Goal: Task Accomplishment & Management: Manage account settings

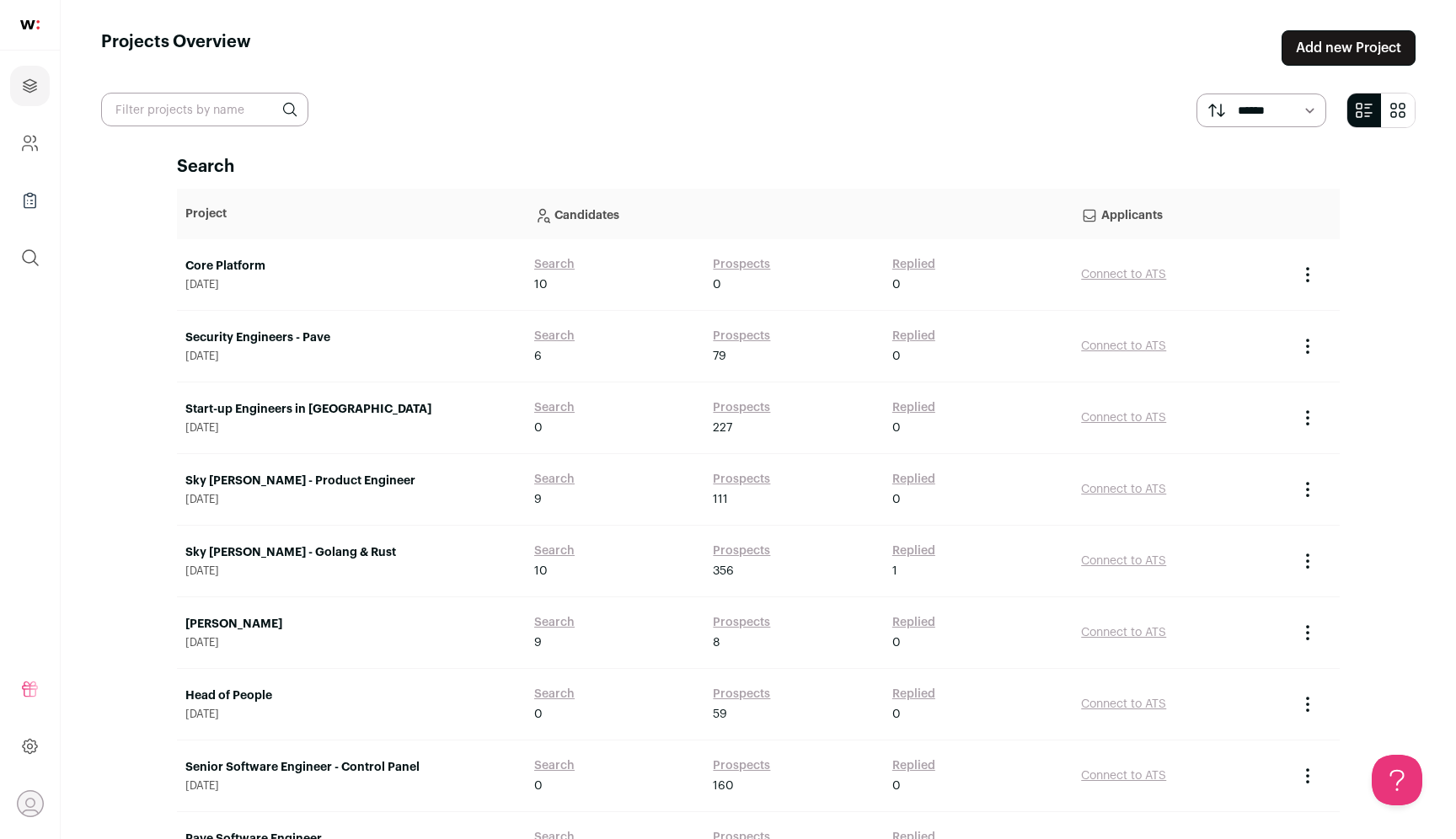
click at [253, 258] on link "Core Platform" at bounding box center [352, 267] width 332 height 17
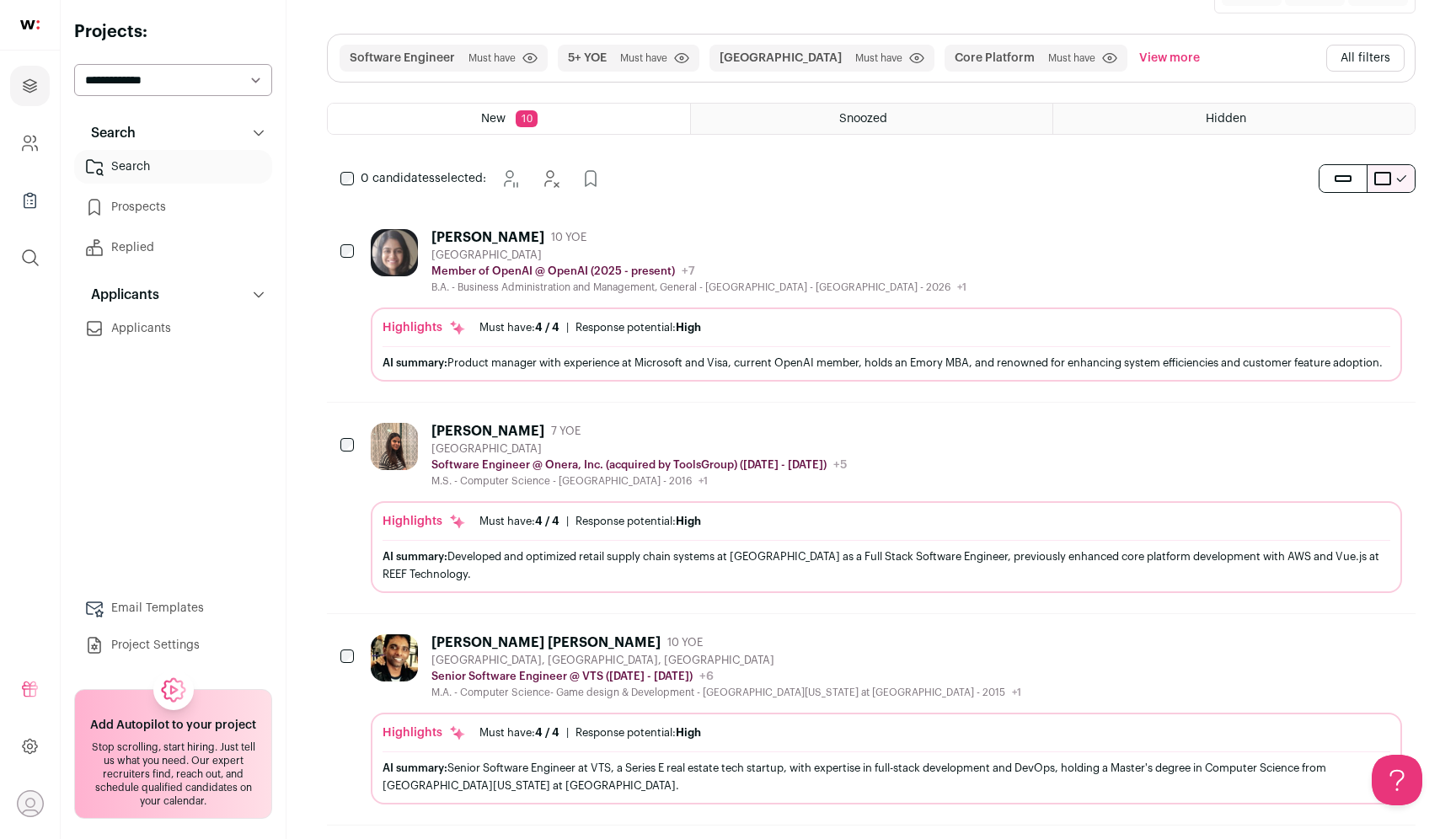
scroll to position [237, 0]
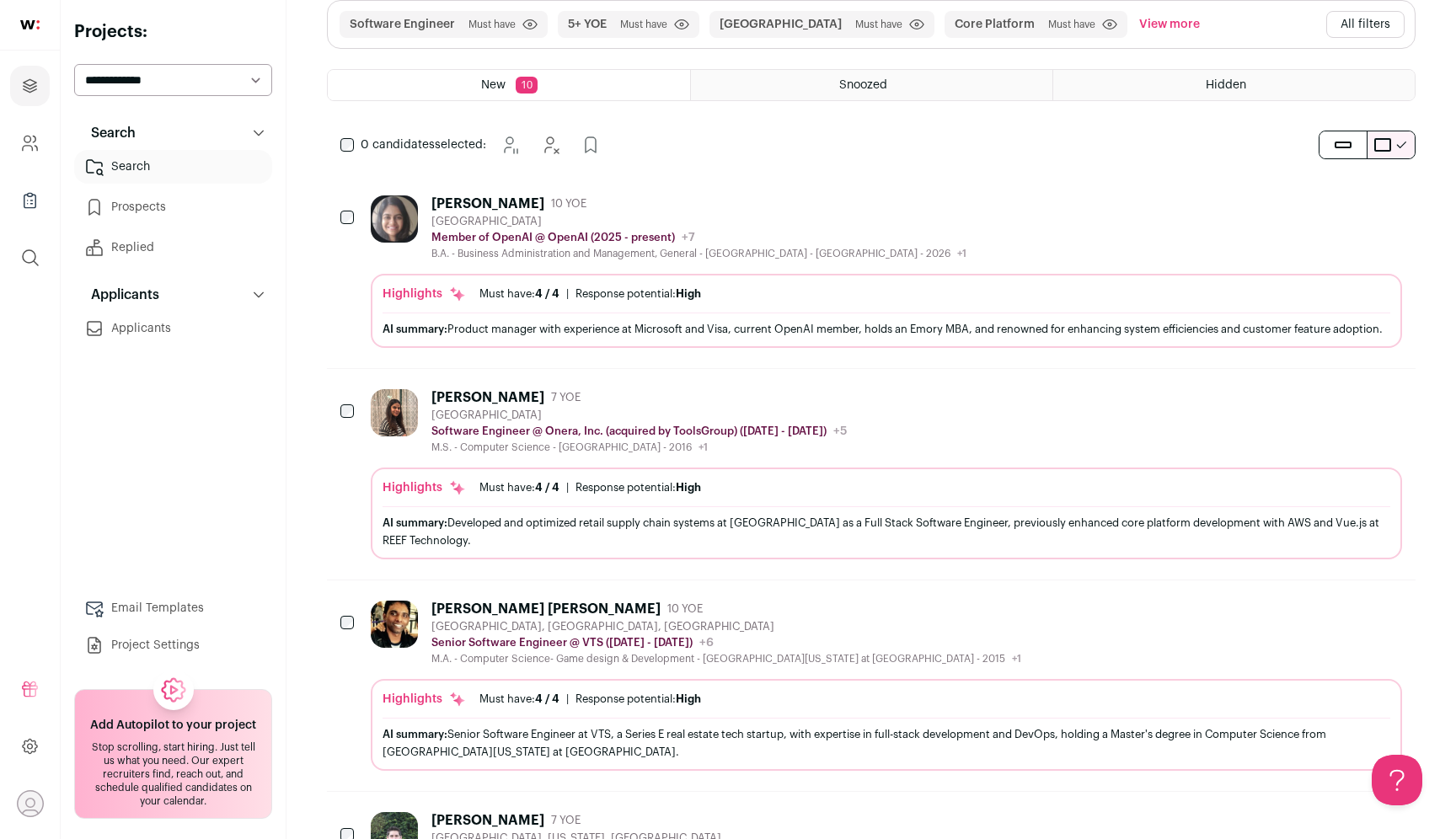
click at [1339, 200] on icon "Hide" at bounding box center [1344, 203] width 13 height 16
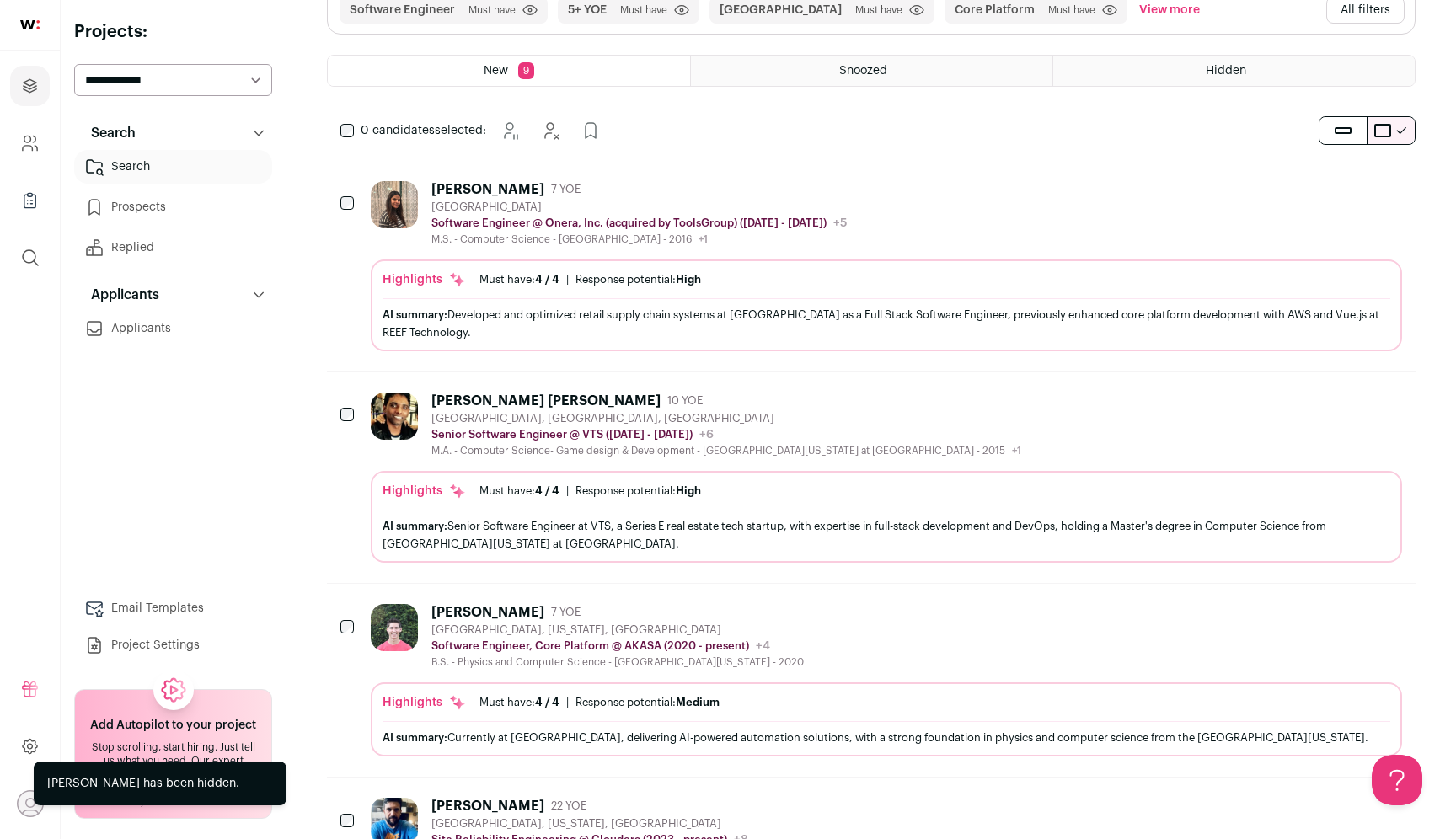
scroll to position [322, 0]
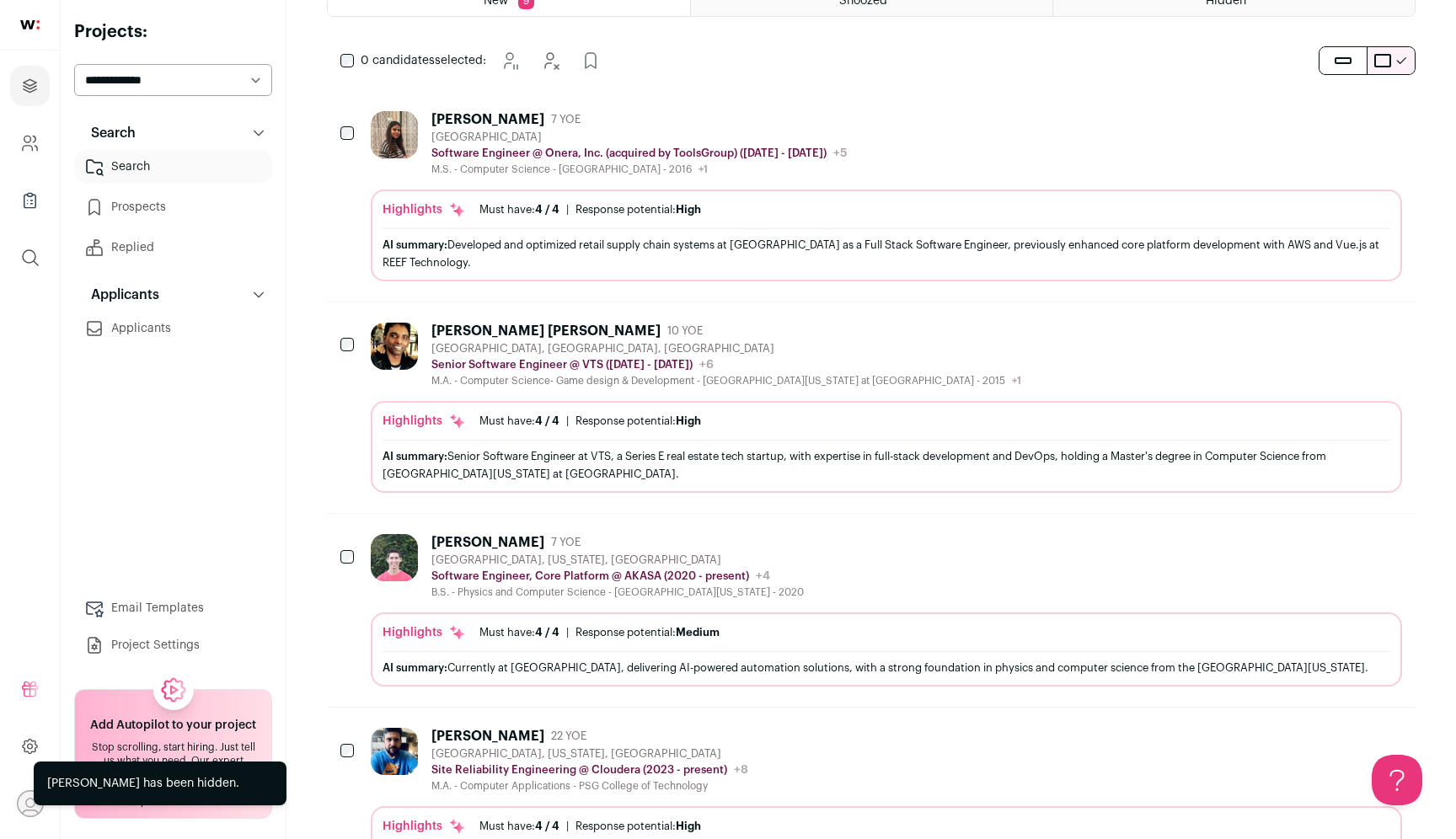
click at [533, 330] on div "[PERSON_NAME] [PERSON_NAME]" at bounding box center [546, 331] width 229 height 17
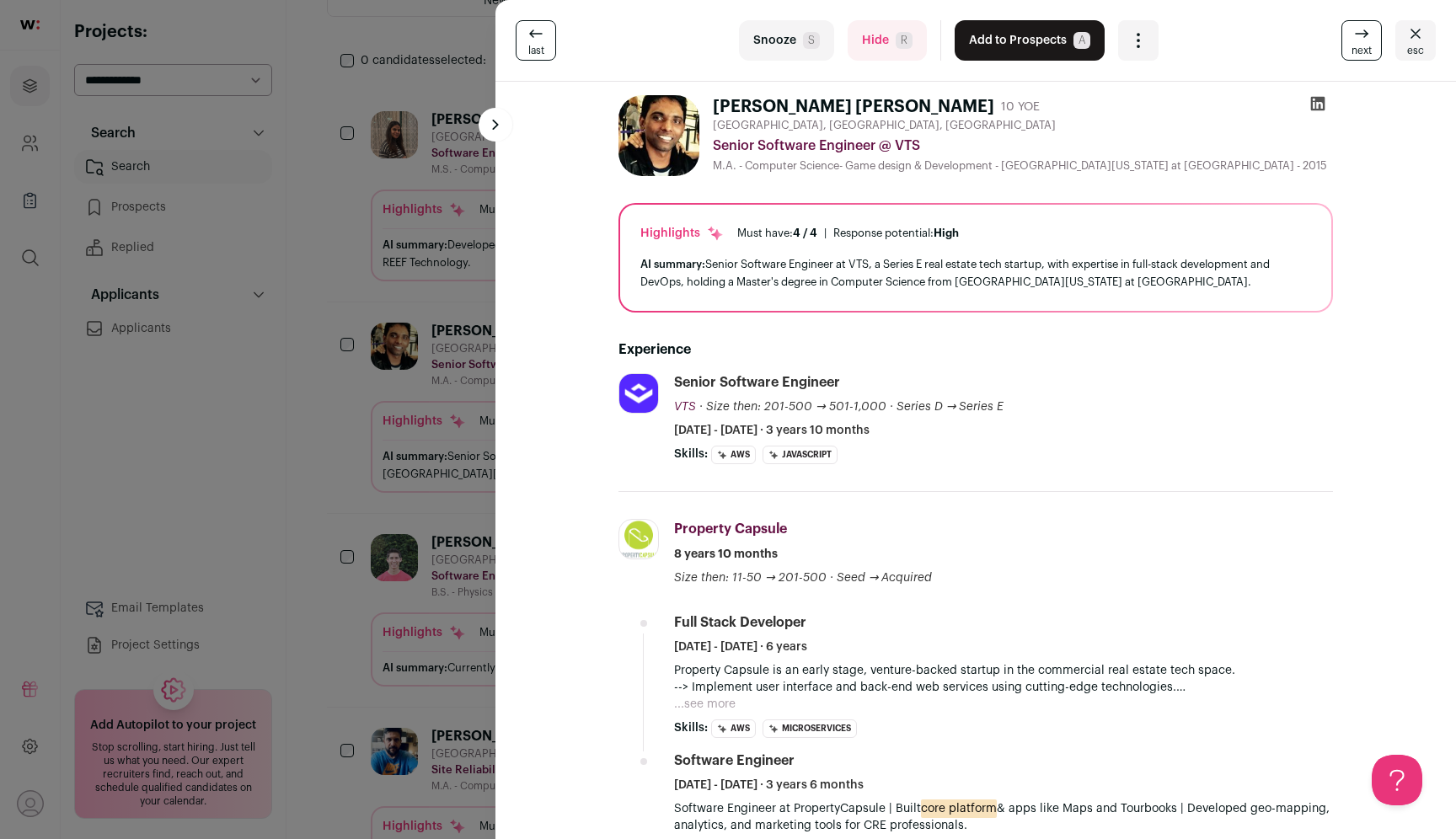
scroll to position [128, 0]
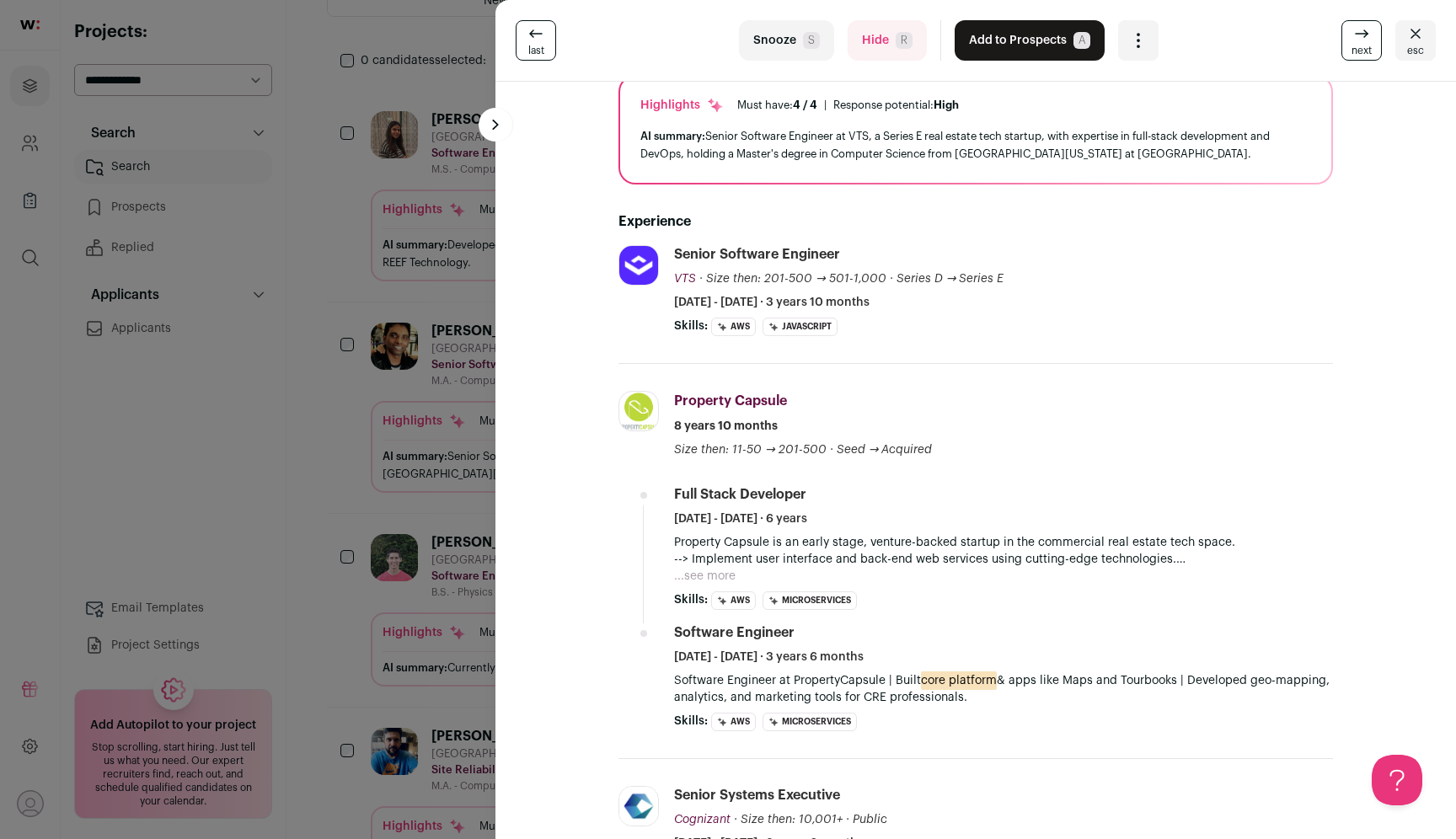
click at [197, 448] on div "last Snooze S Hide R Add to Prospects A Are you sure? [PERSON_NAME] [PERSON_NAM…" at bounding box center [728, 419] width 1456 height 839
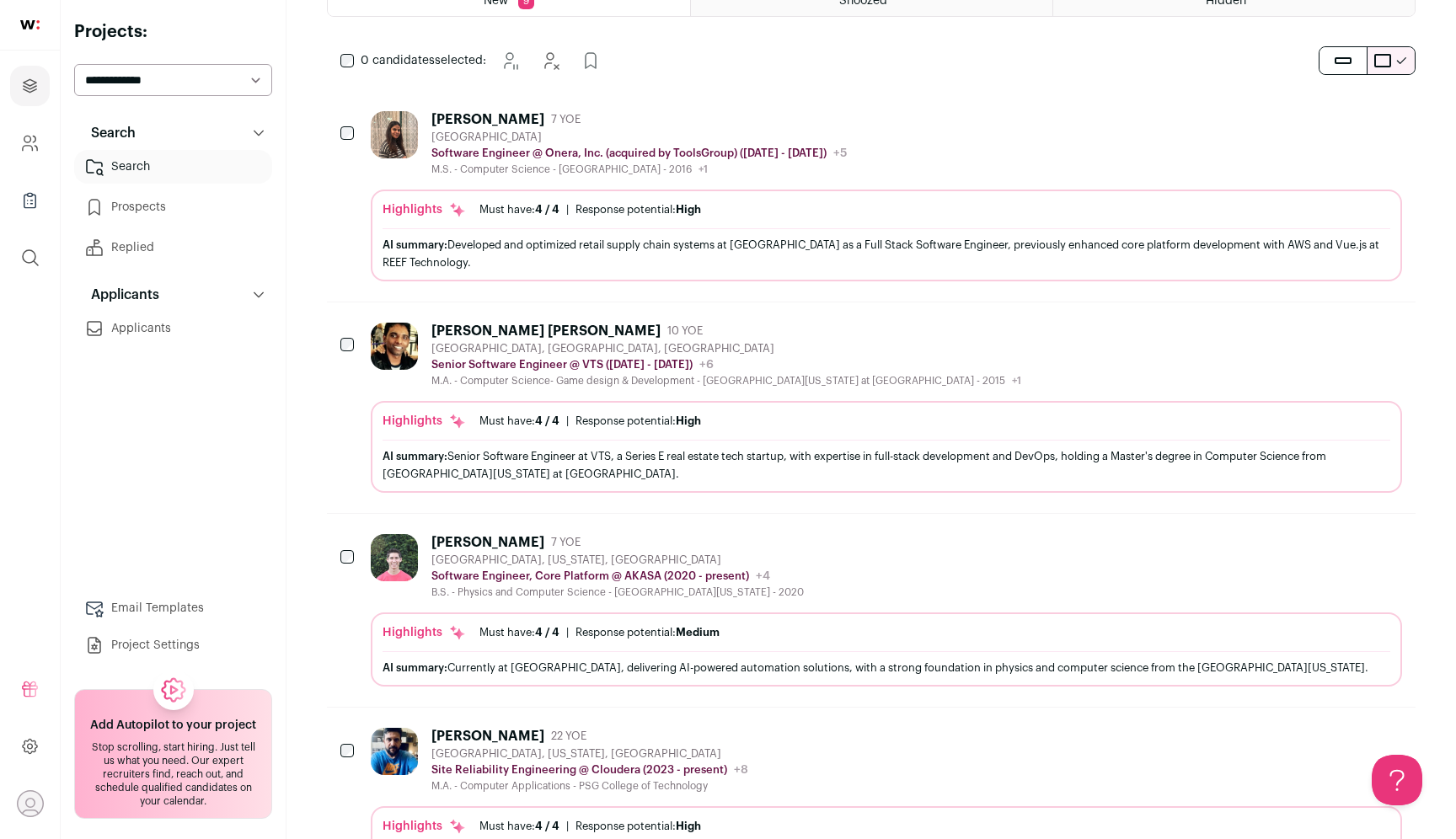
click at [1394, 331] on icon "Add to Prospects" at bounding box center [1387, 330] width 20 height 20
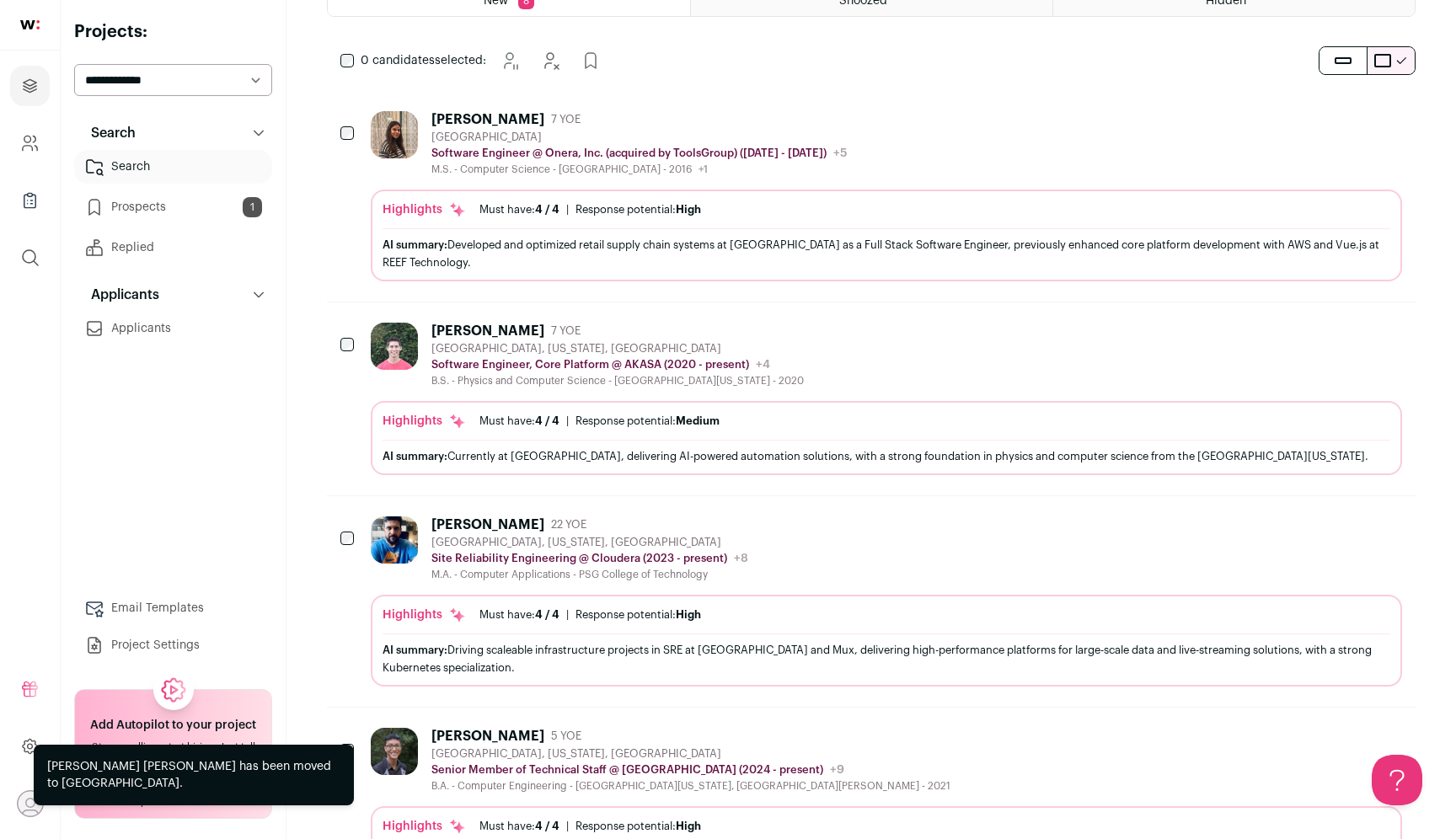
click at [1397, 330] on icon "Add to Prospects" at bounding box center [1387, 330] width 20 height 20
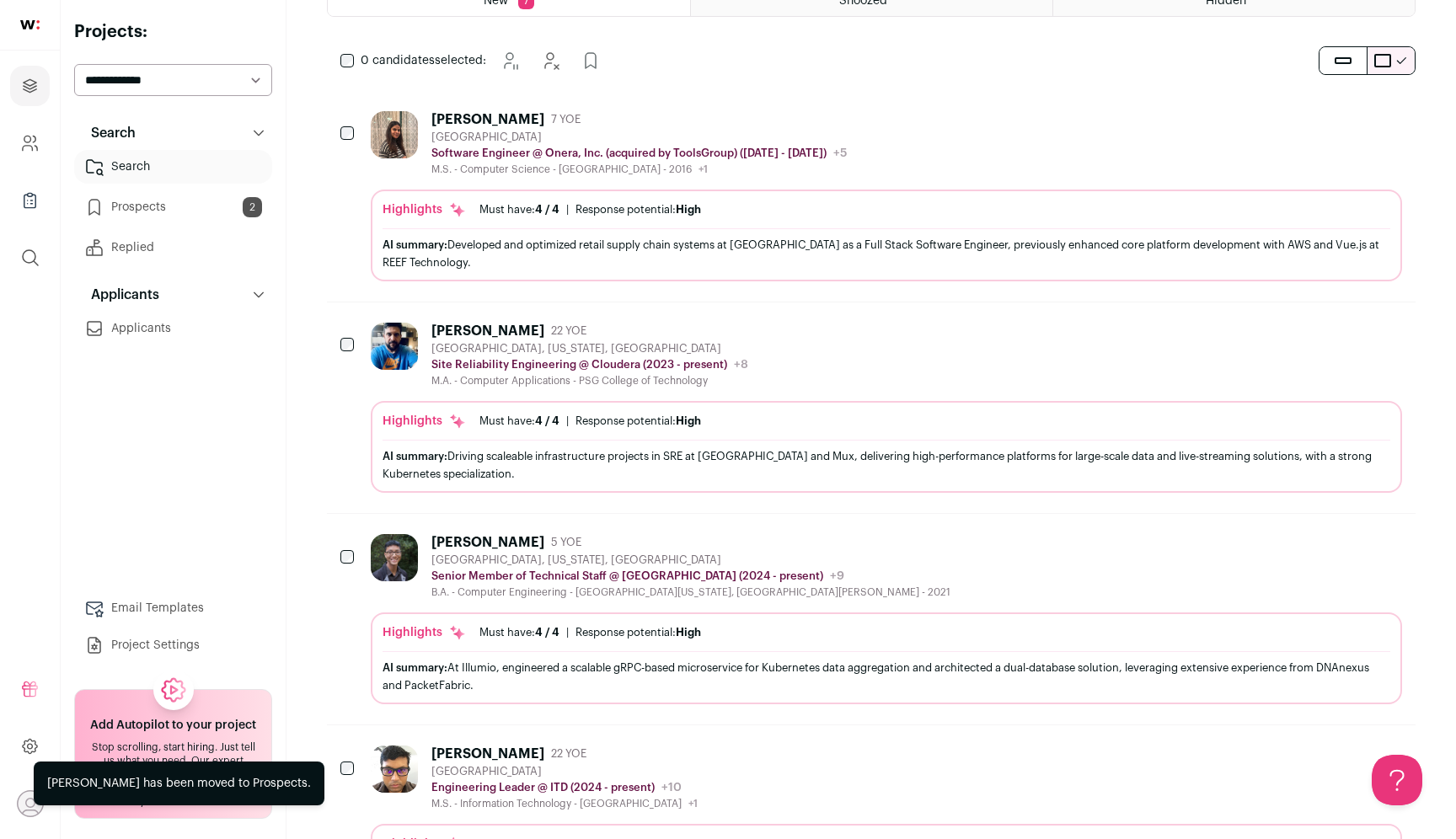
click at [1349, 330] on icon "Hide" at bounding box center [1342, 330] width 20 height 20
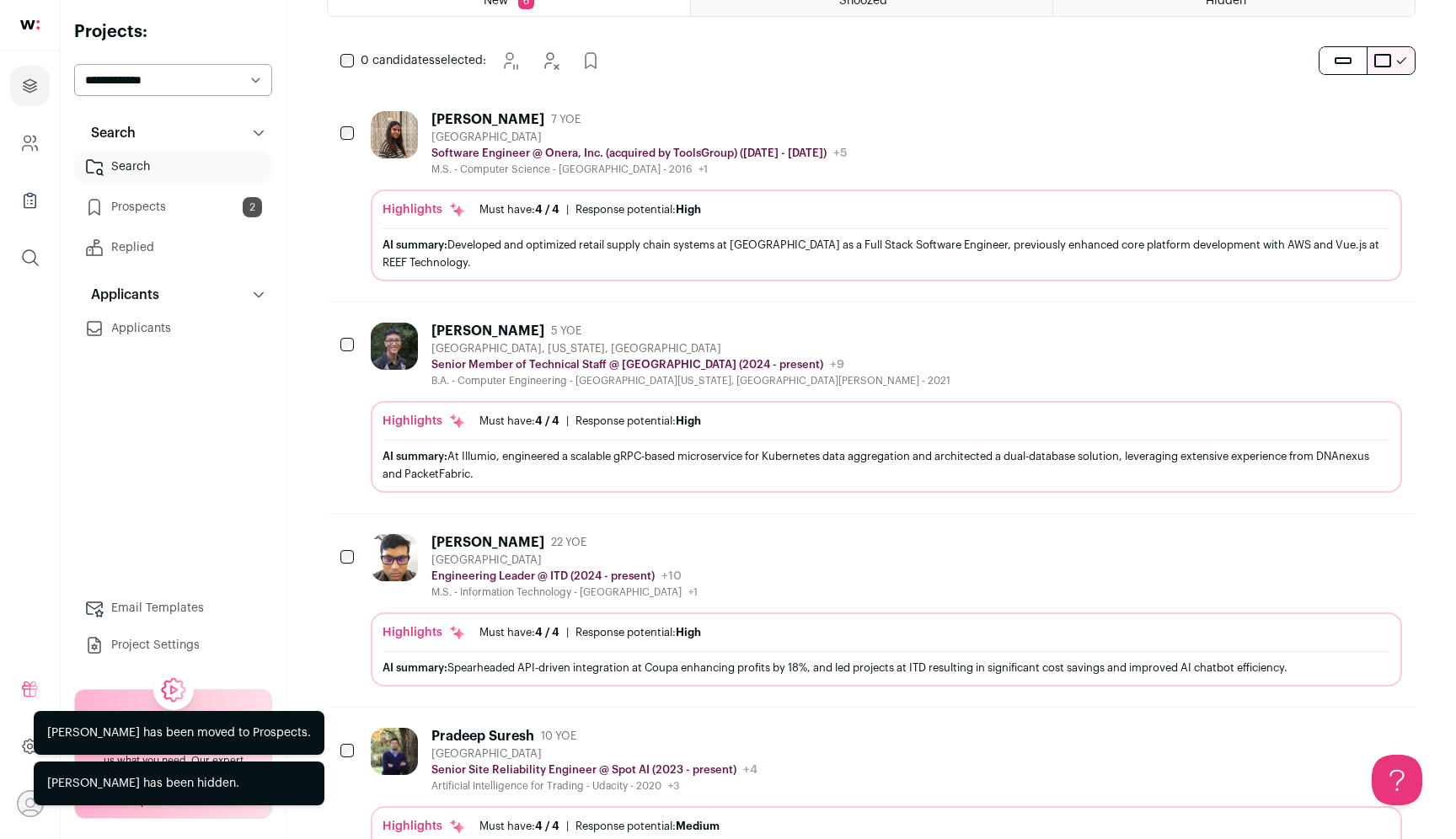
click at [1155, 340] on div "[PERSON_NAME] 5 YOE [GEOGRAPHIC_DATA], [US_STATE], [GEOGRAPHIC_DATA] Senior Mem…" at bounding box center [886, 355] width 1031 height 65
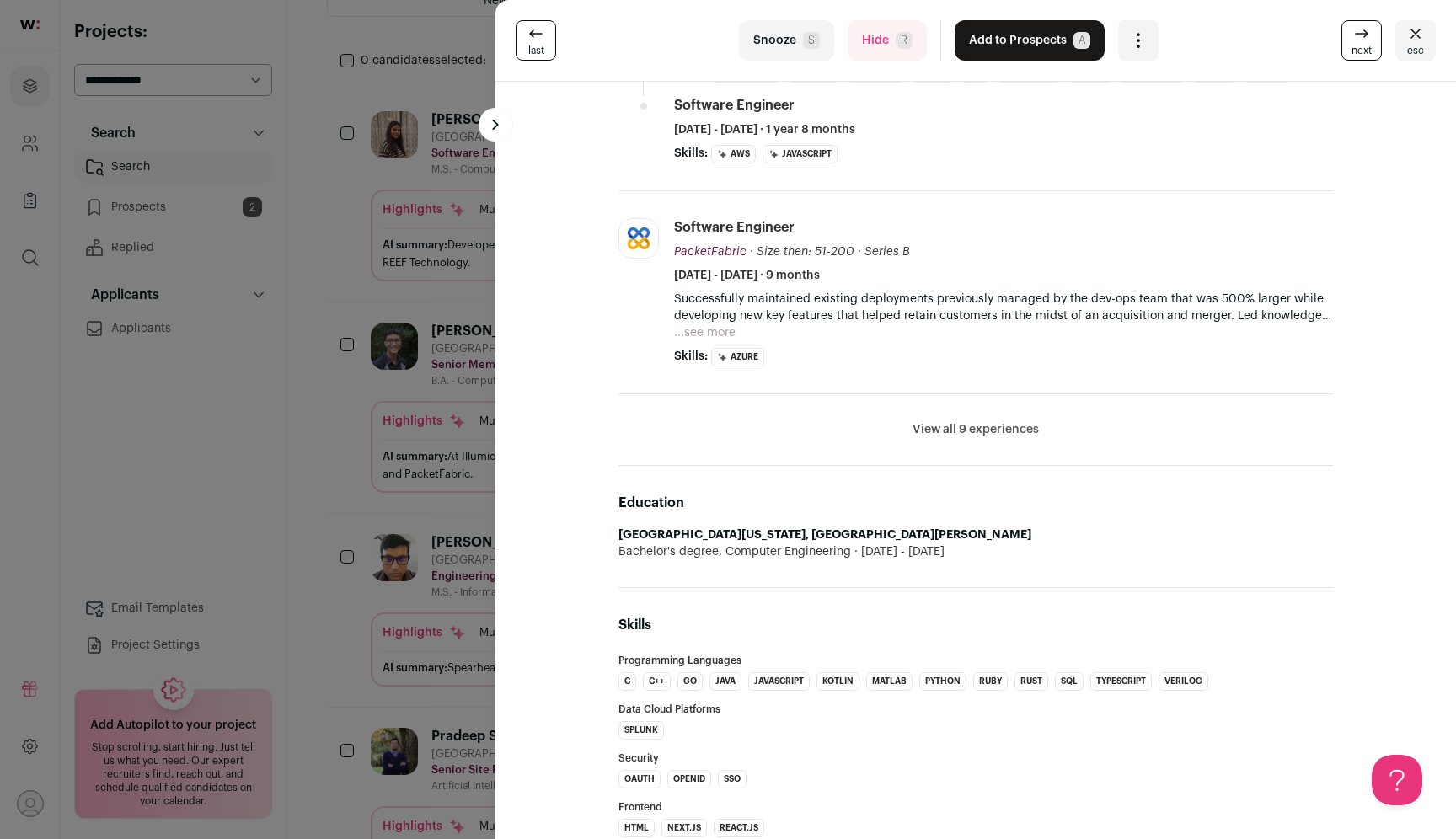
scroll to position [762, 0]
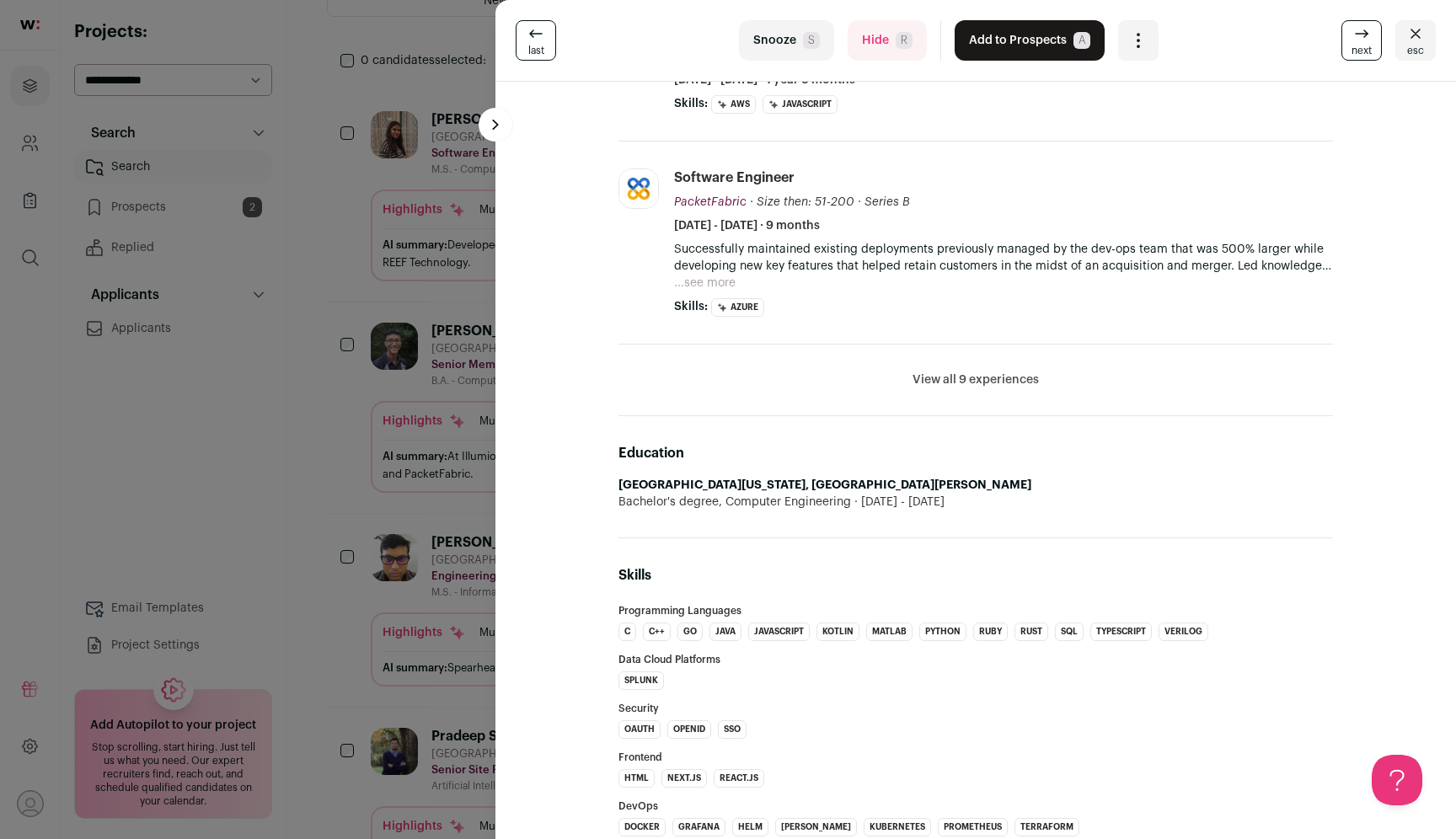
click at [1038, 370] on li "View all 9 experiences View less" at bounding box center [976, 380] width 715 height 71
click at [1022, 377] on button "View all 9 experiences" at bounding box center [976, 380] width 127 height 17
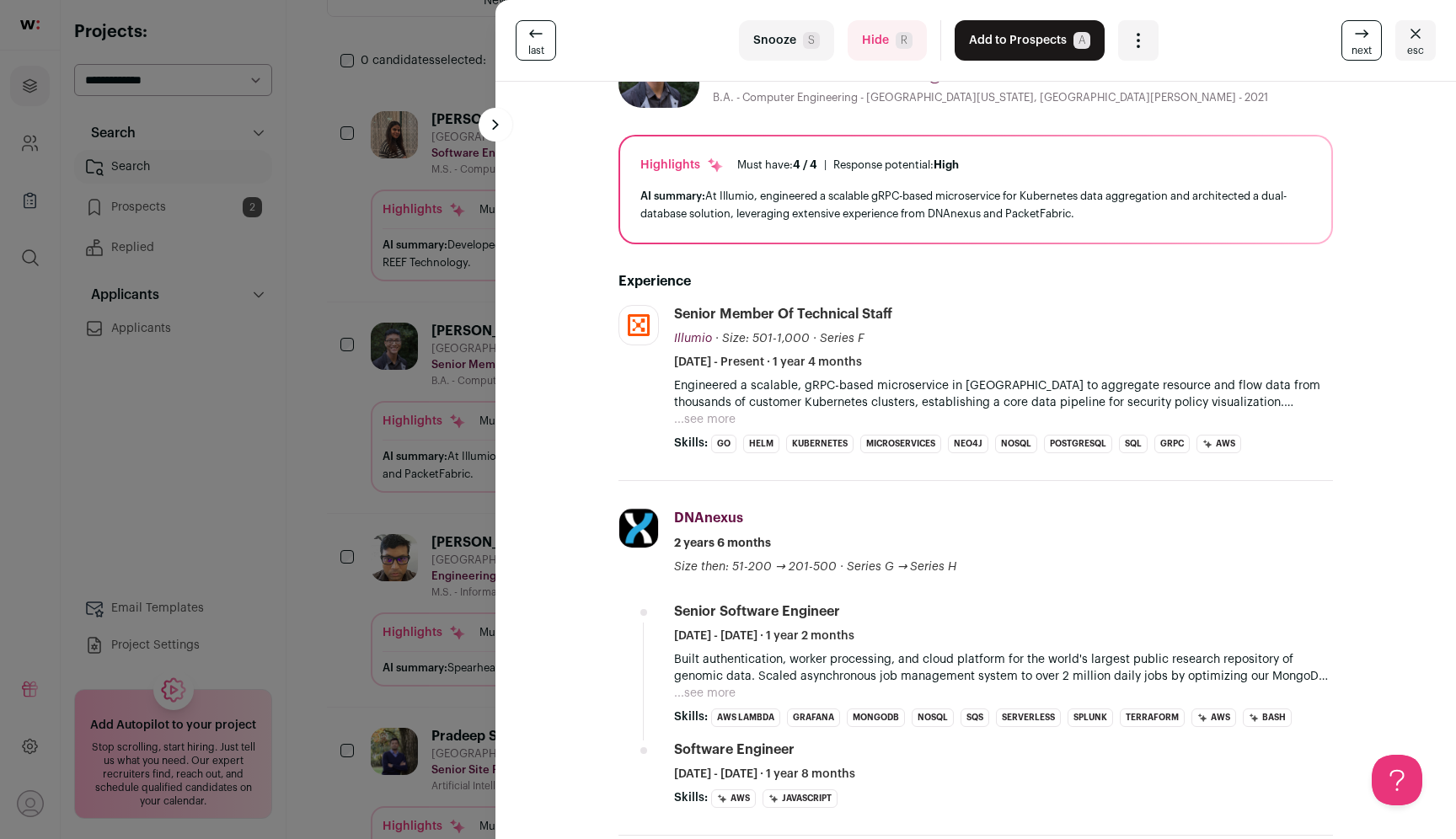
scroll to position [0, 0]
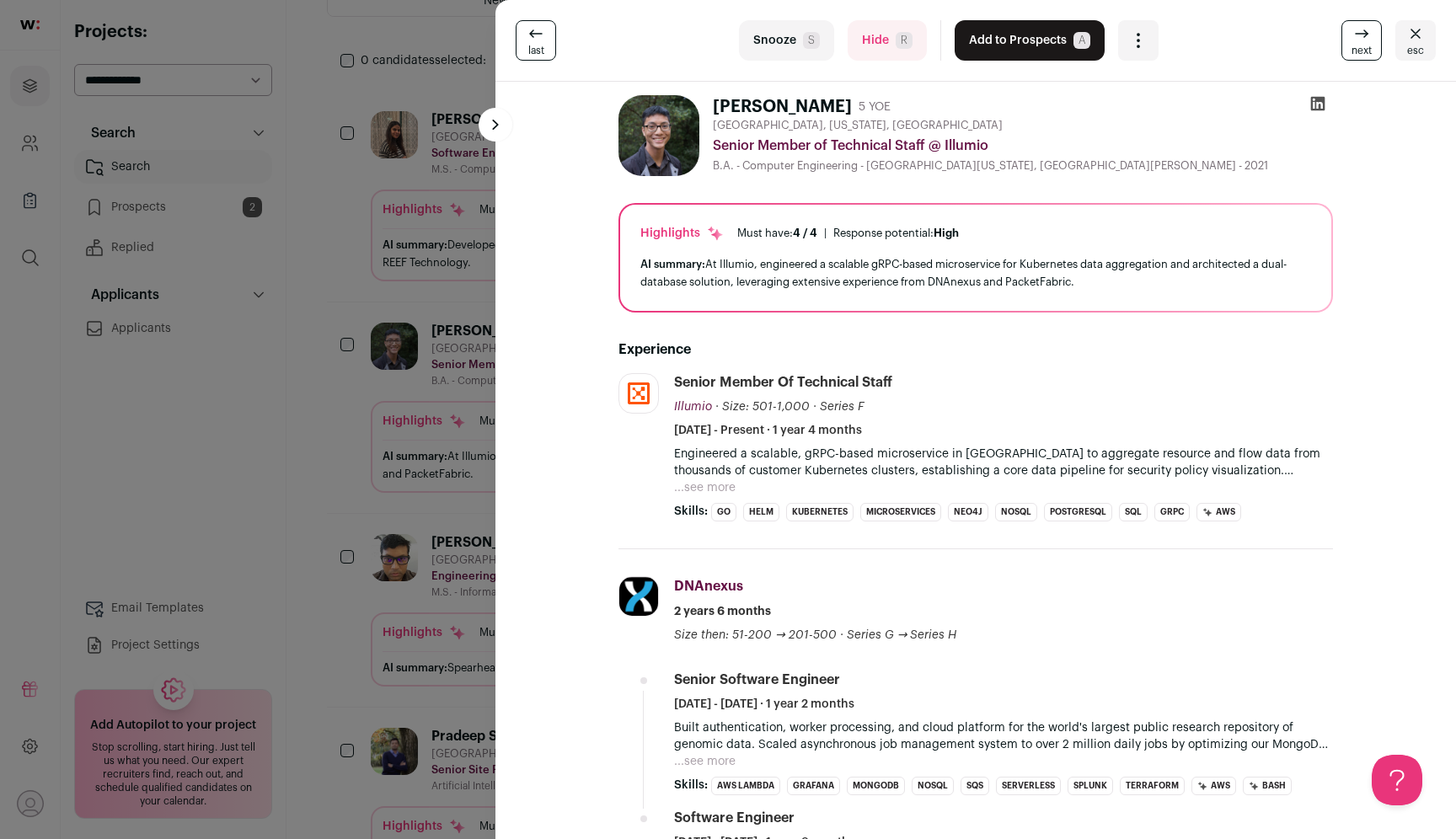
click at [234, 503] on div "last Snooze S Hide R Add to Prospects A Are you sure? [PERSON_NAME] is already …" at bounding box center [728, 419] width 1456 height 839
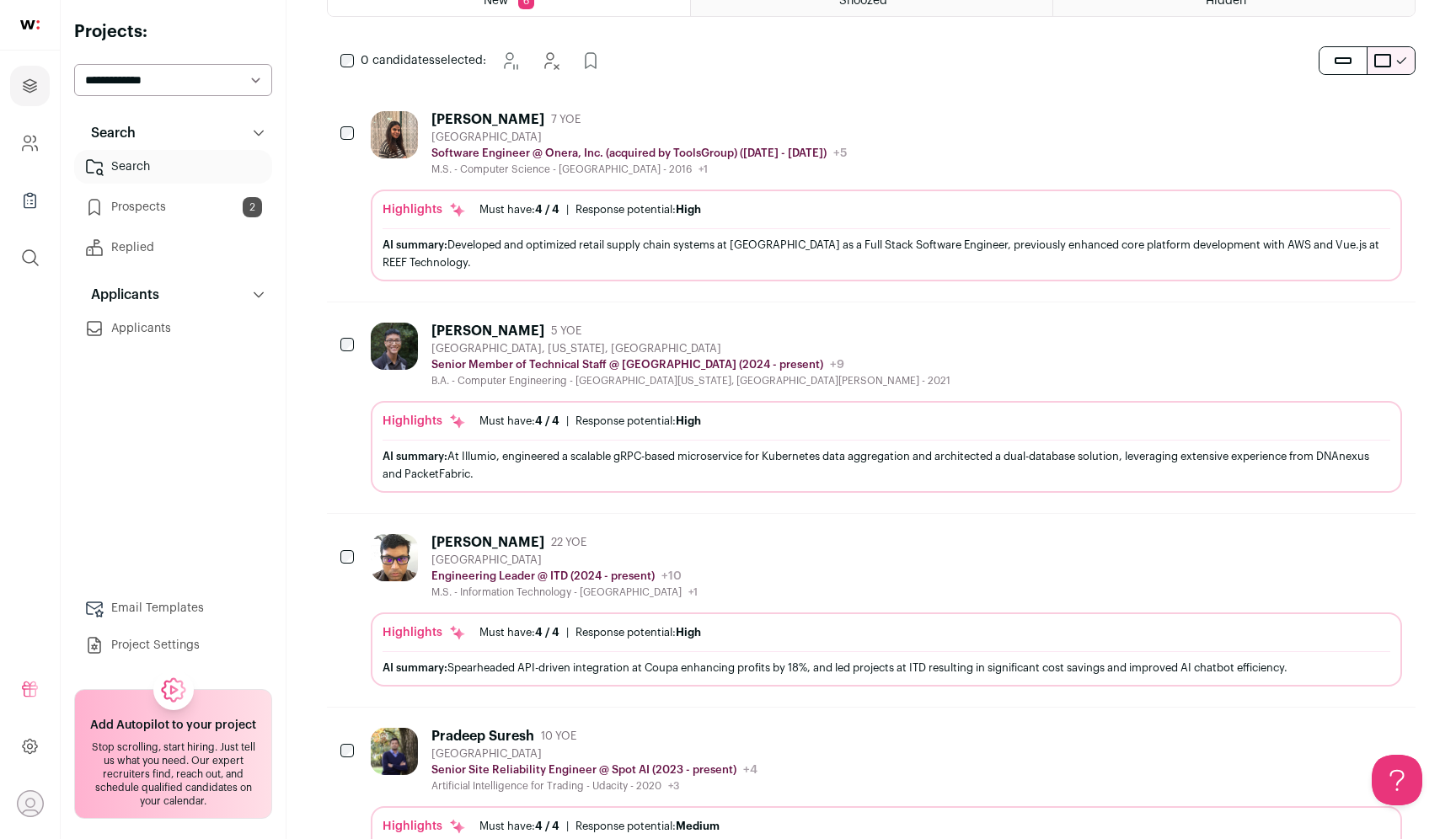
click at [1394, 330] on icon "Add to Prospects" at bounding box center [1387, 330] width 20 height 20
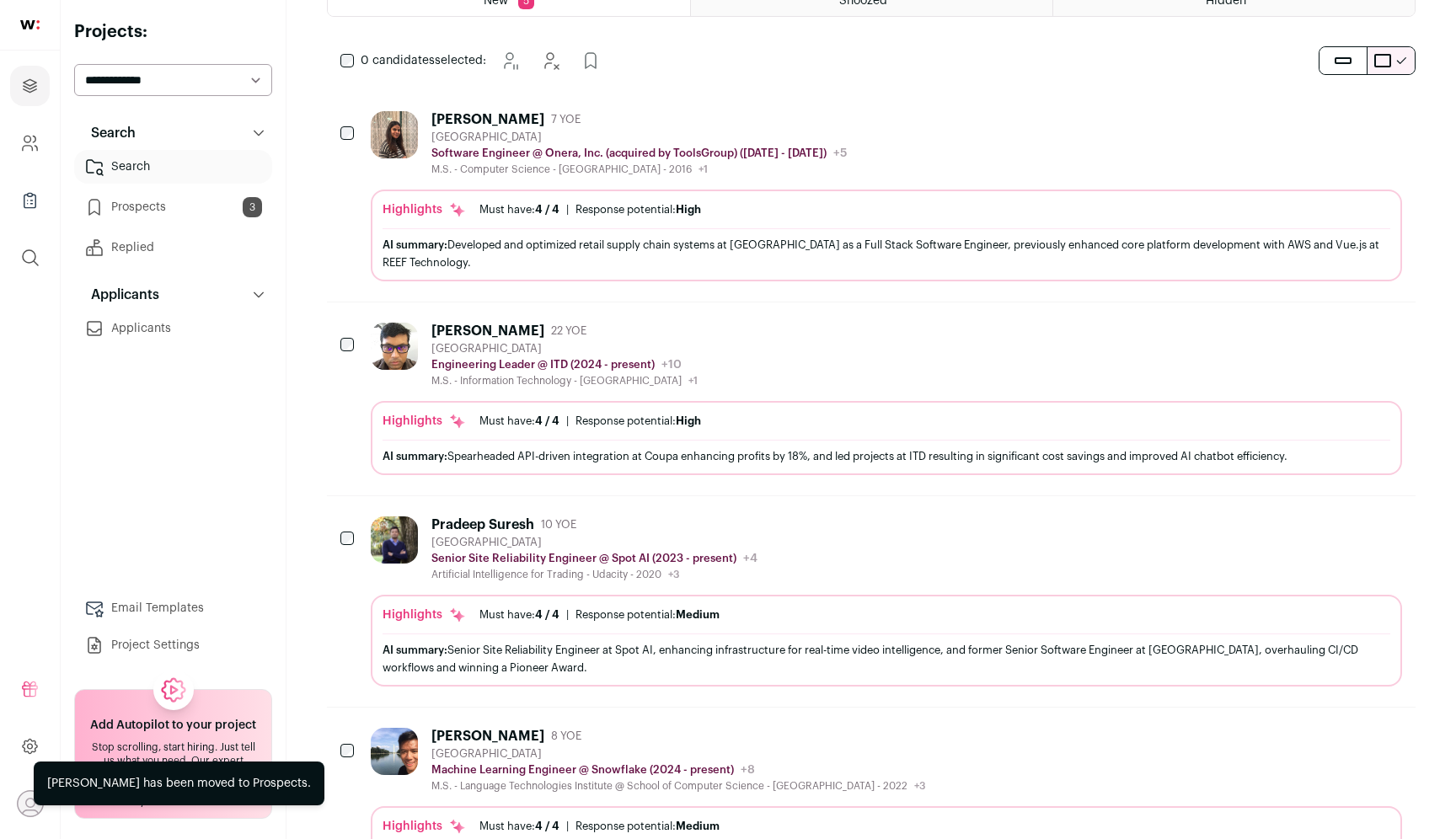
click at [1338, 330] on icon "Hide" at bounding box center [1342, 330] width 20 height 20
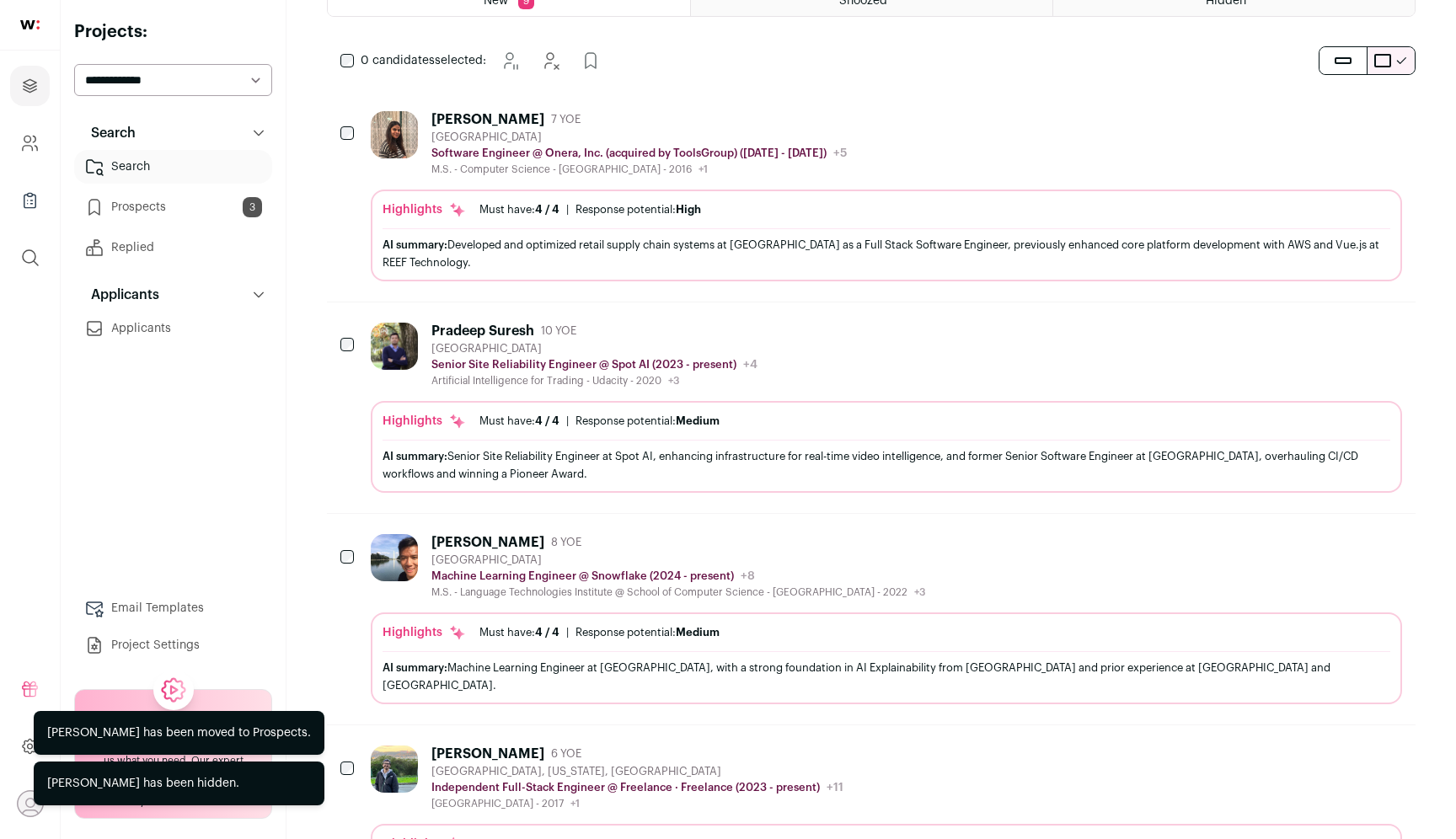
click at [1338, 330] on icon "Hide" at bounding box center [1342, 330] width 20 height 20
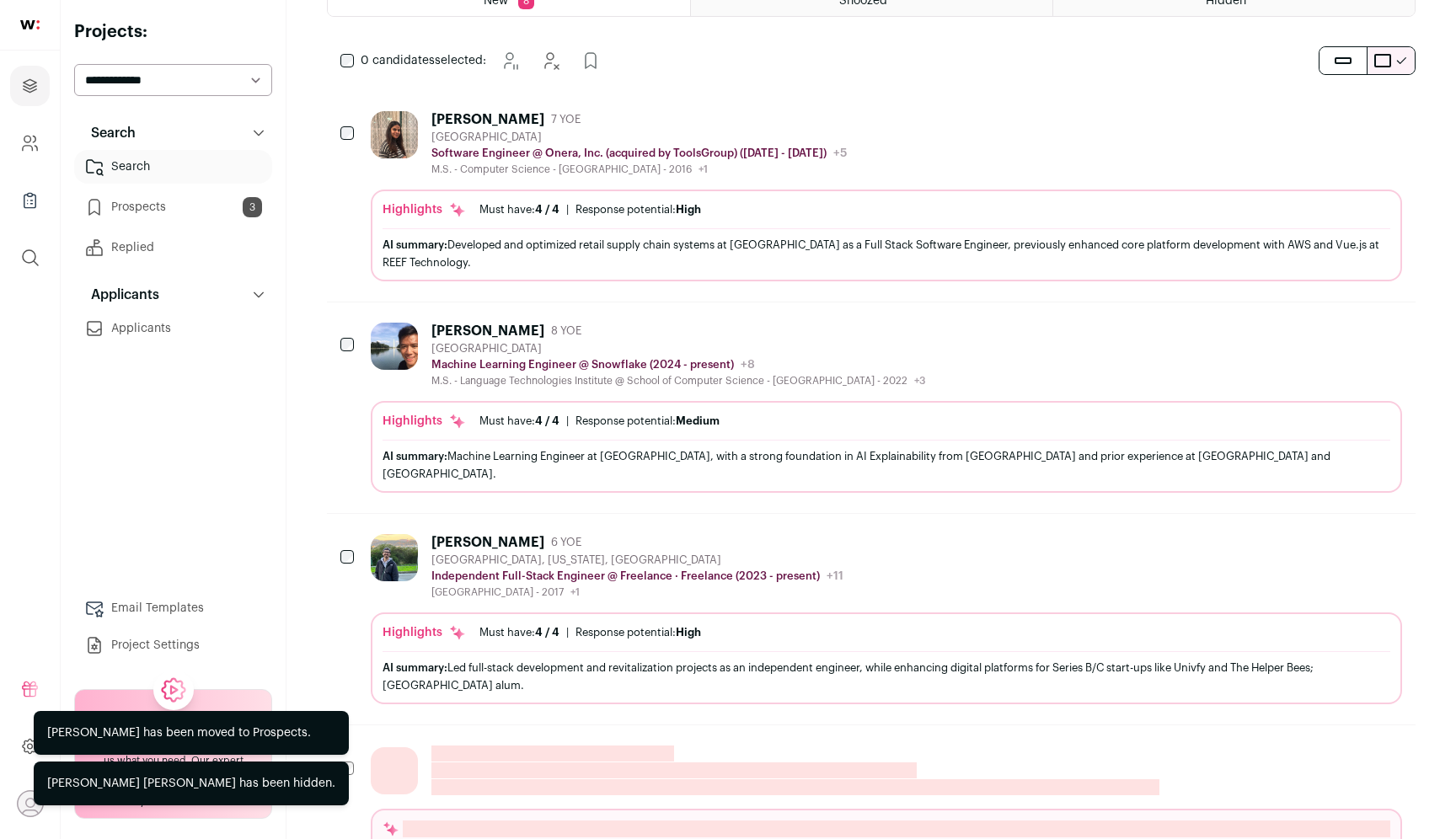
click at [1338, 330] on icon "Hide" at bounding box center [1342, 330] width 20 height 20
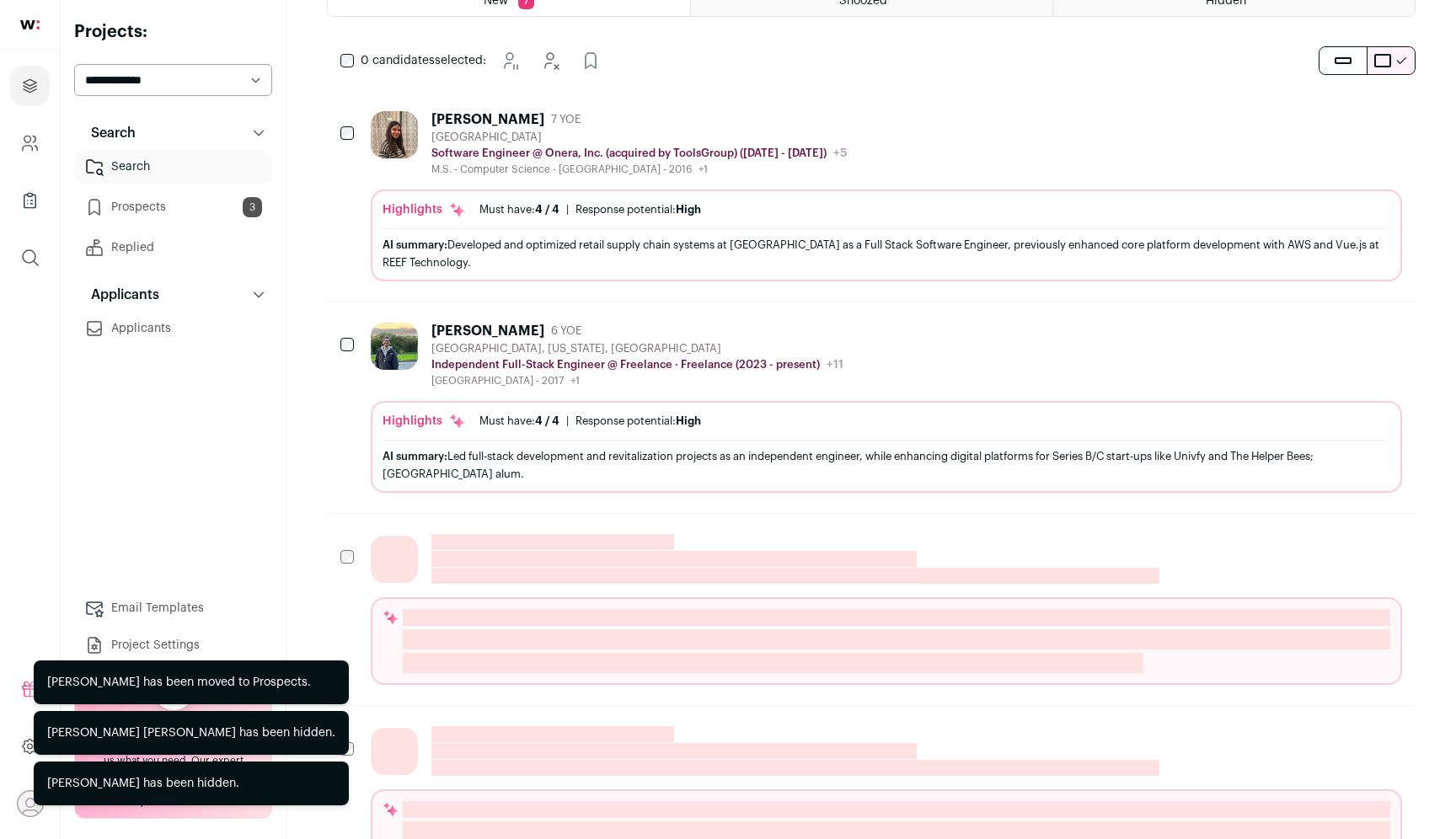
click at [1338, 330] on icon "Hide" at bounding box center [1342, 330] width 20 height 20
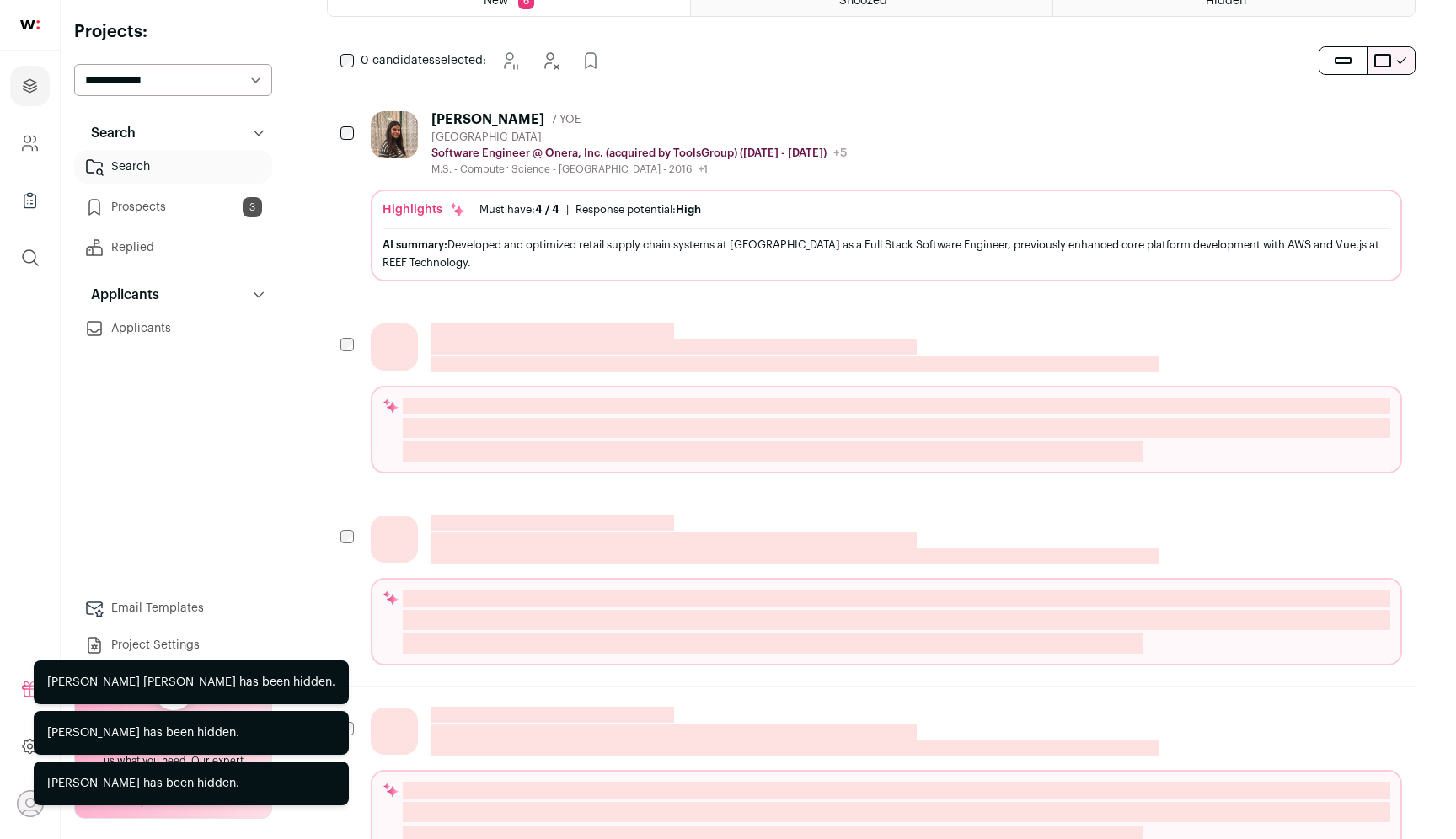
click at [1107, 166] on div "[PERSON_NAME] 7 YOE [GEOGRAPHIC_DATA] Software Engineer @ Onera, Inc. (acquired…" at bounding box center [886, 144] width 1031 height 65
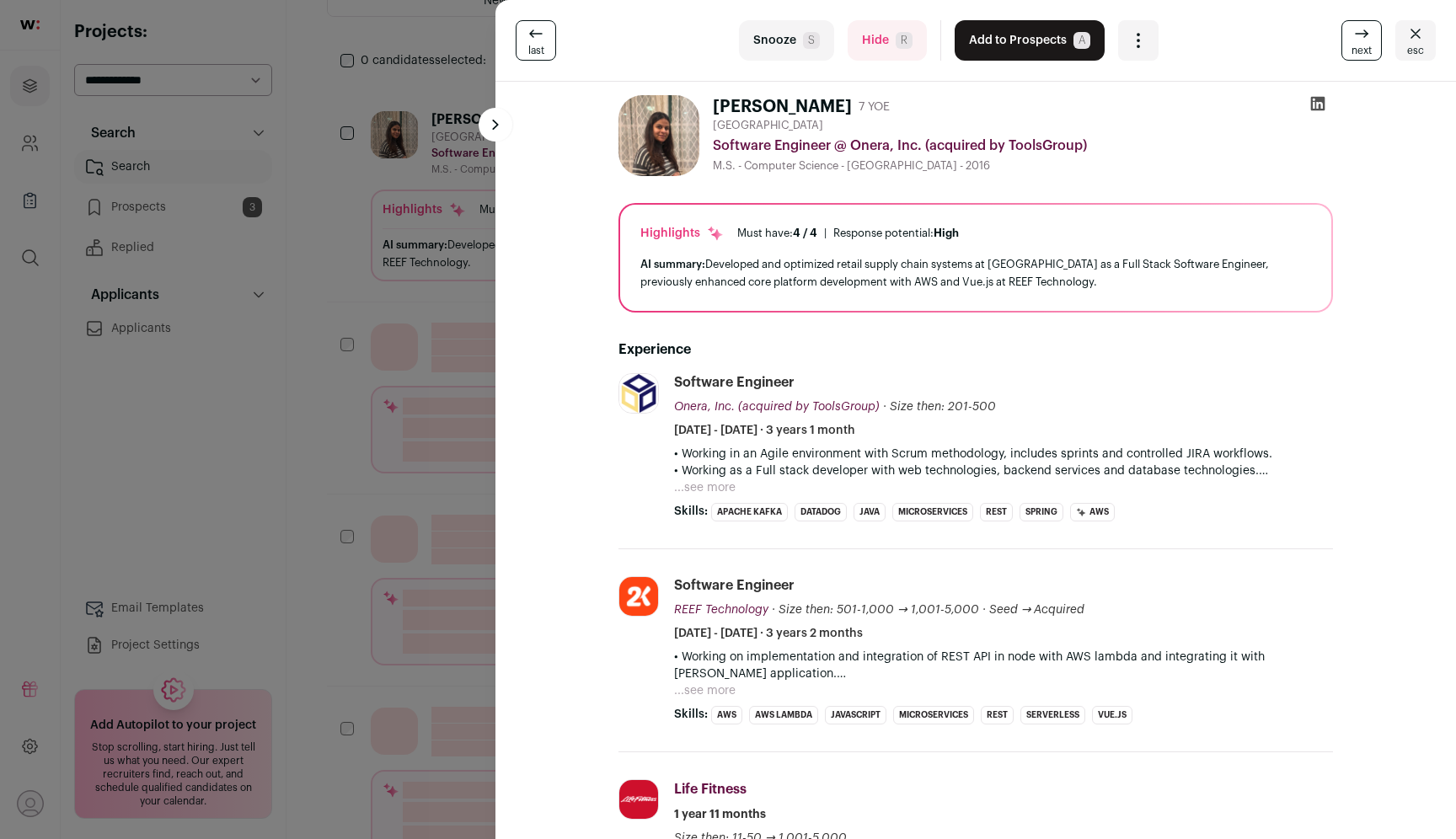
click at [200, 462] on div "last Snooze S Hide R Add to Prospects A Are you sure? [PERSON_NAME] is already …" at bounding box center [728, 419] width 1456 height 839
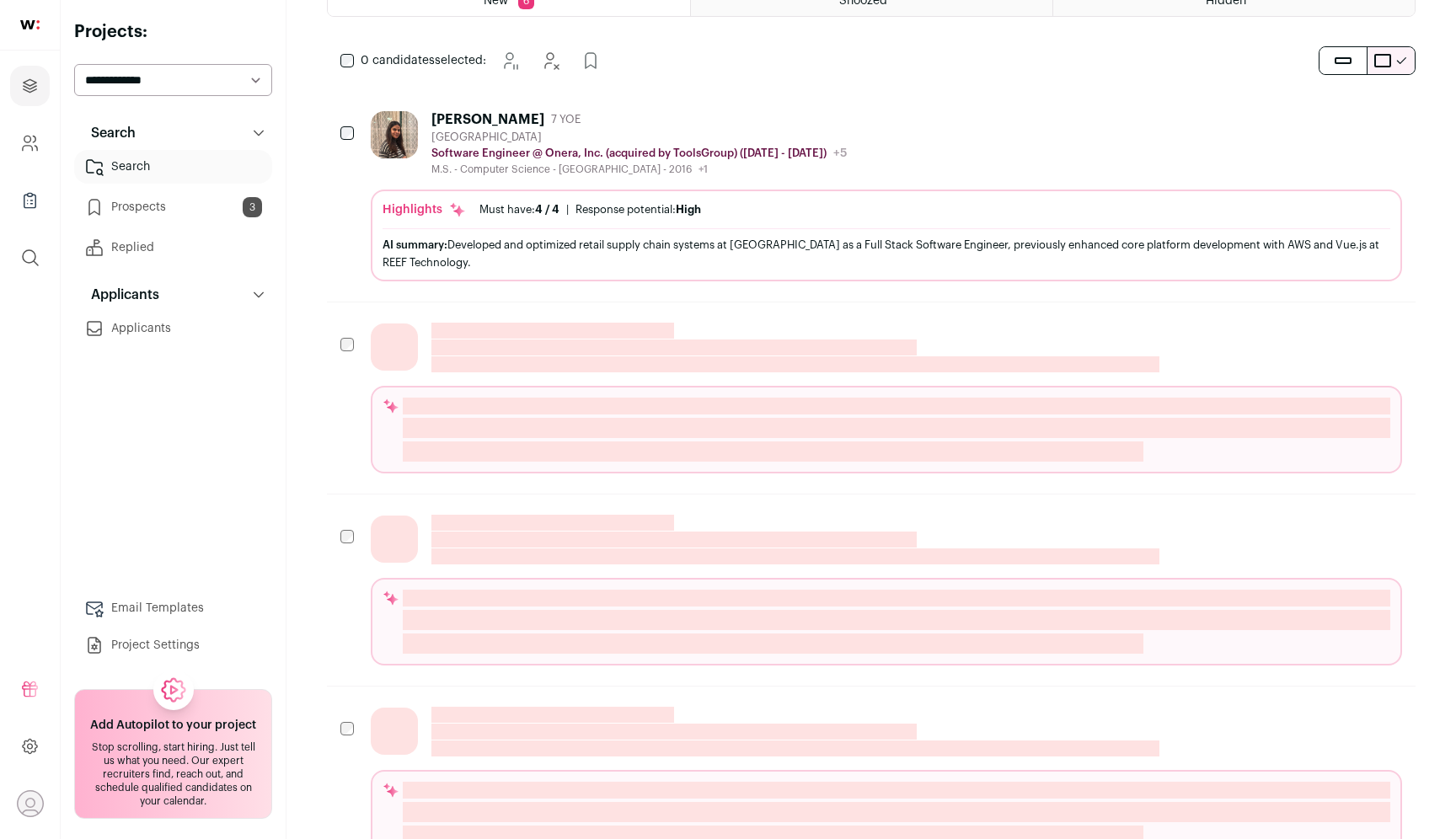
click at [1386, 122] on icon "Add to Prospects" at bounding box center [1387, 119] width 10 height 15
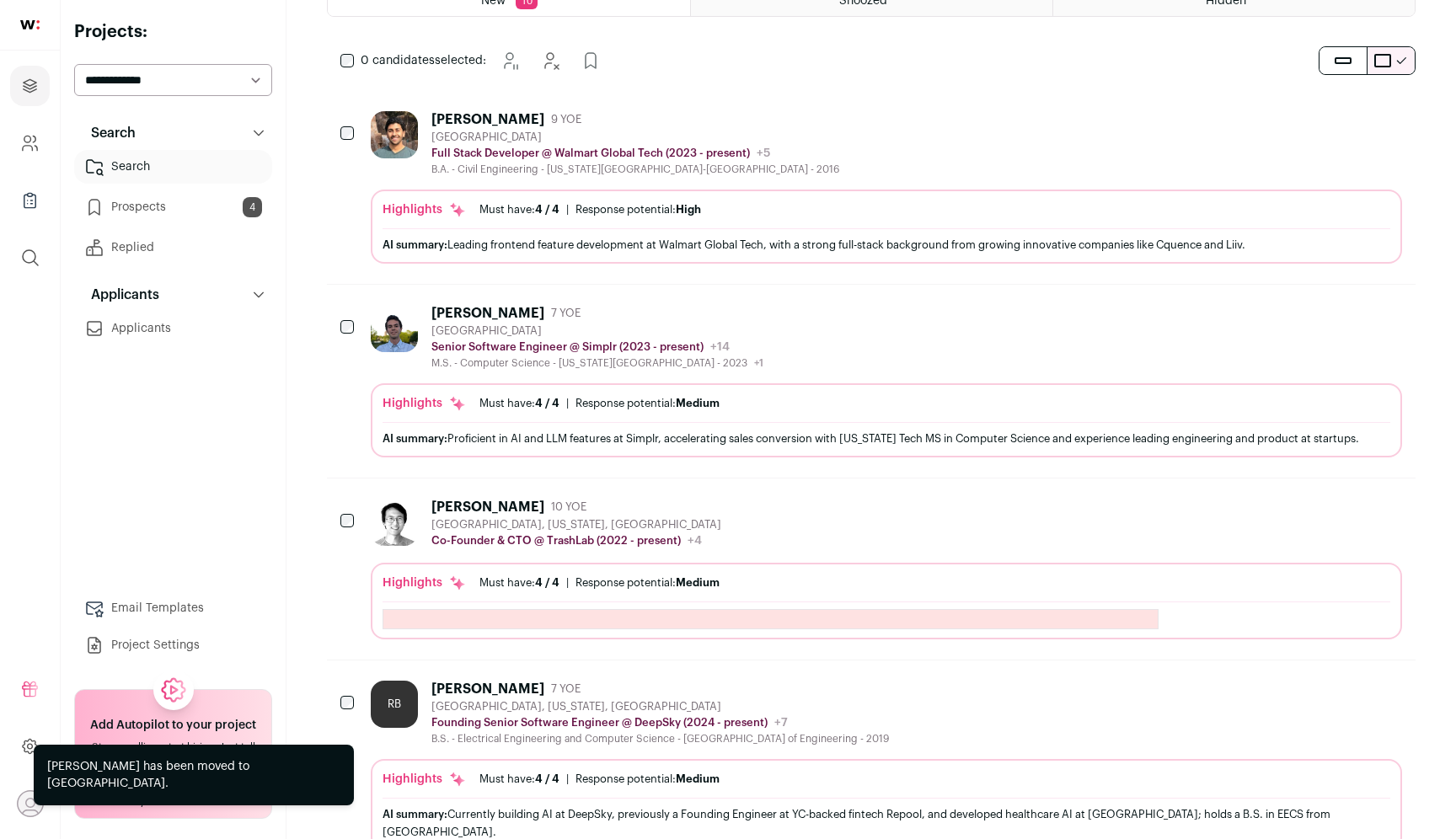
click at [1376, 309] on button "Add to Prospects" at bounding box center [1387, 311] width 35 height 35
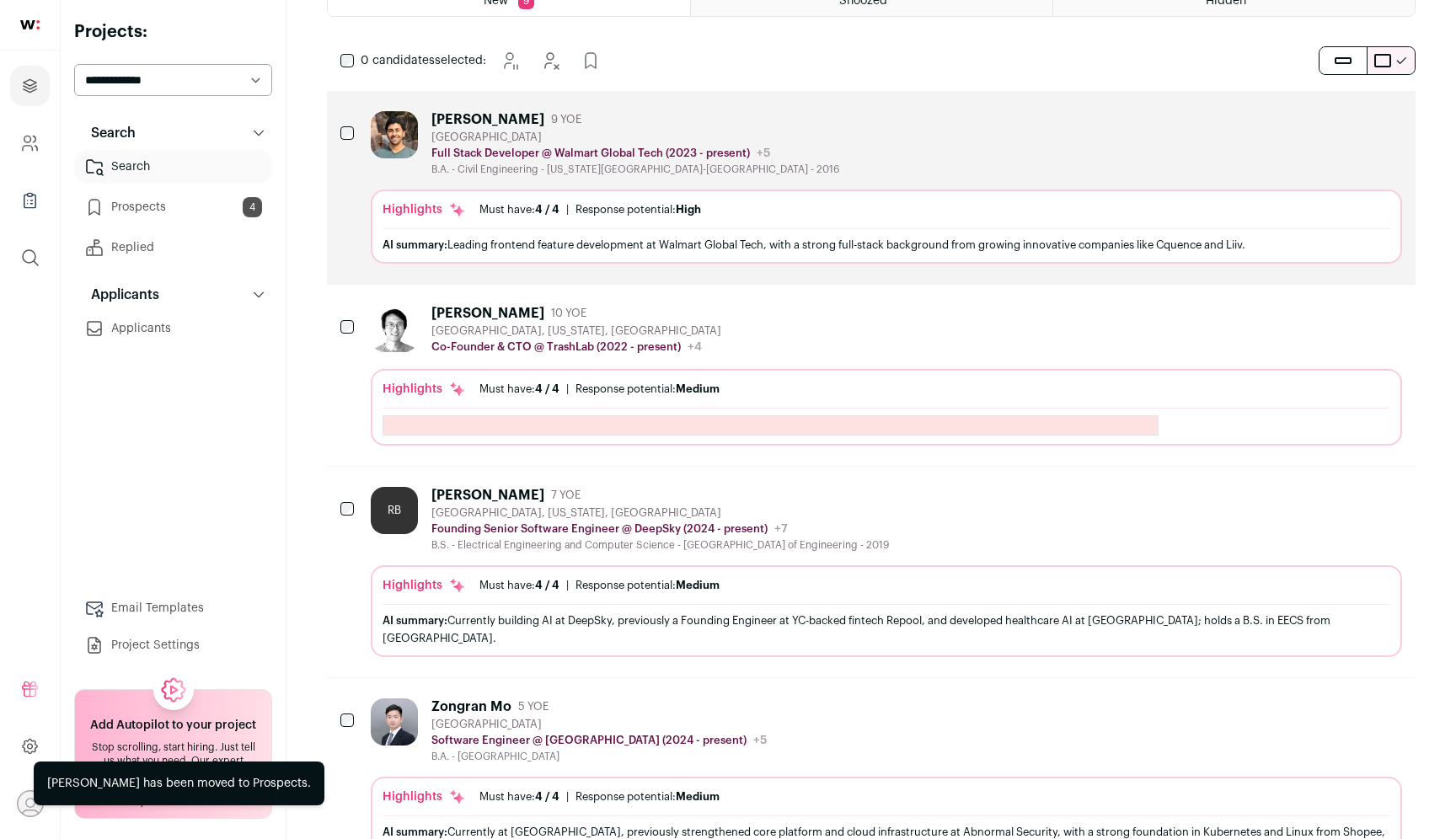
click at [1340, 316] on icon "Hide" at bounding box center [1342, 311] width 20 height 20
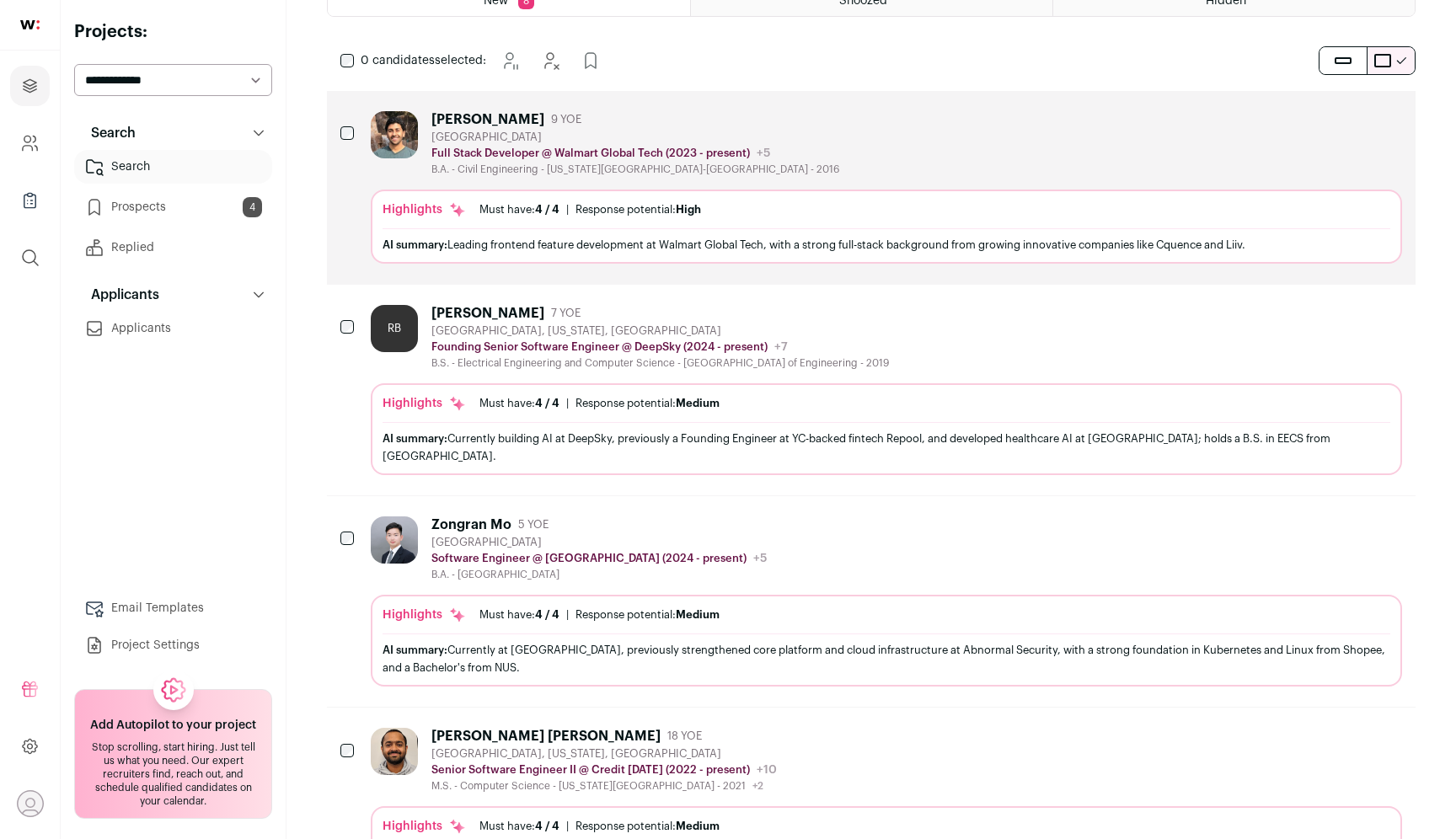
click at [475, 310] on div "[PERSON_NAME]" at bounding box center [488, 313] width 112 height 17
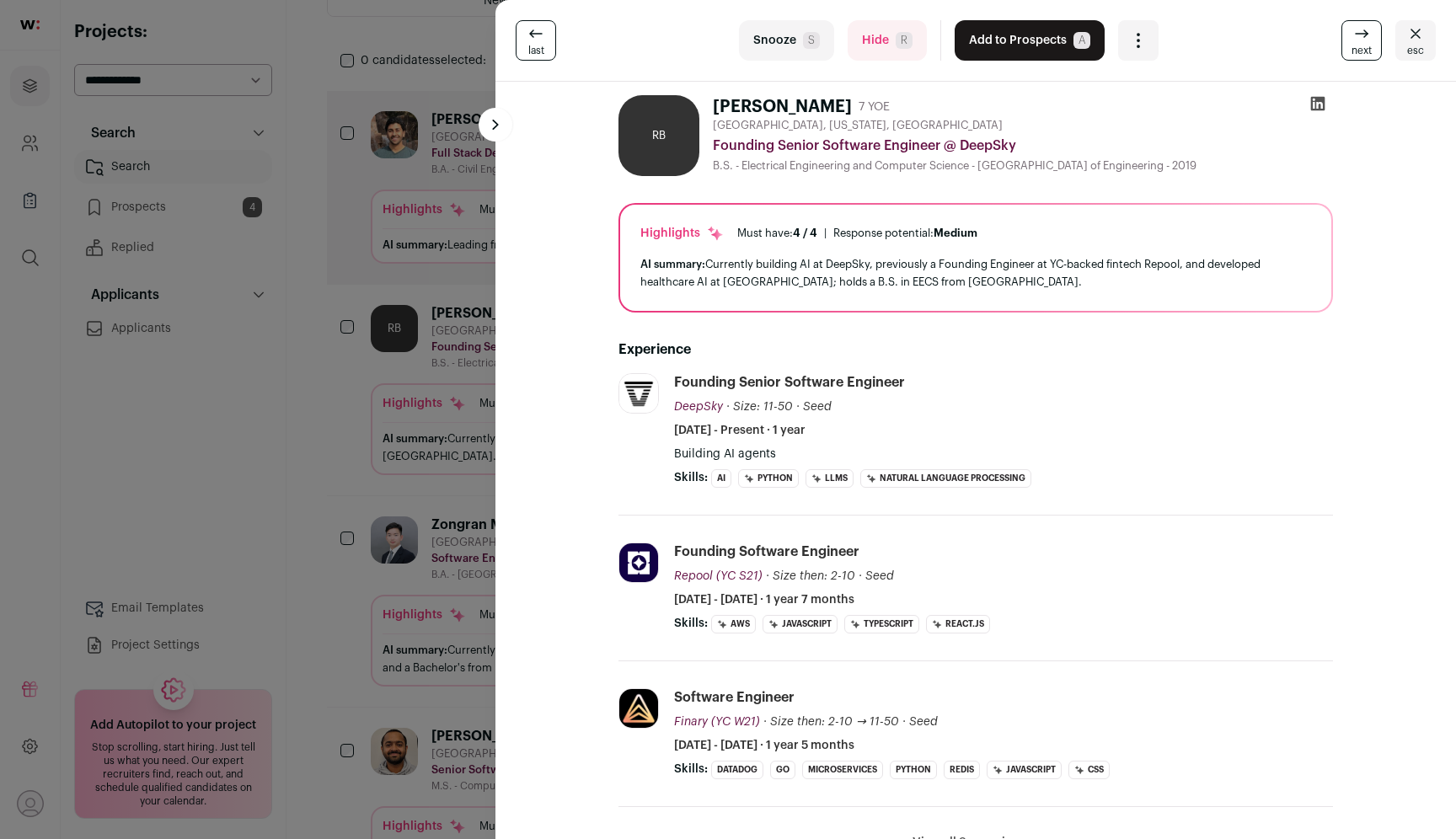
click at [189, 481] on div "last Snooze S Hide R Add to Prospects A Are you sure? [PERSON_NAME] is already …" at bounding box center [728, 419] width 1456 height 839
